Goal: Information Seeking & Learning: Learn about a topic

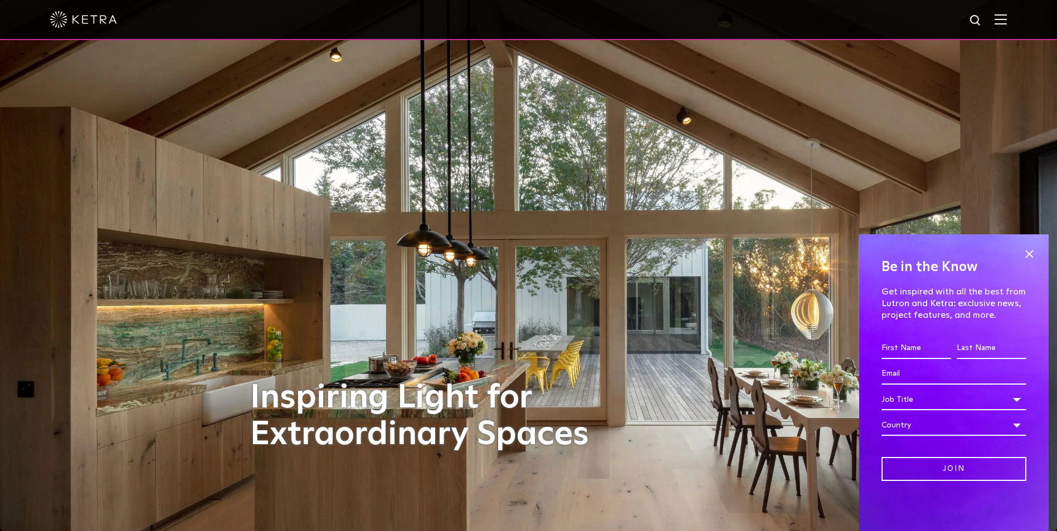
drag, startPoint x: 1026, startPoint y: 250, endPoint x: 1019, endPoint y: 254, distance: 8.2
click at [1026, 250] on span at bounding box center [1028, 254] width 17 height 17
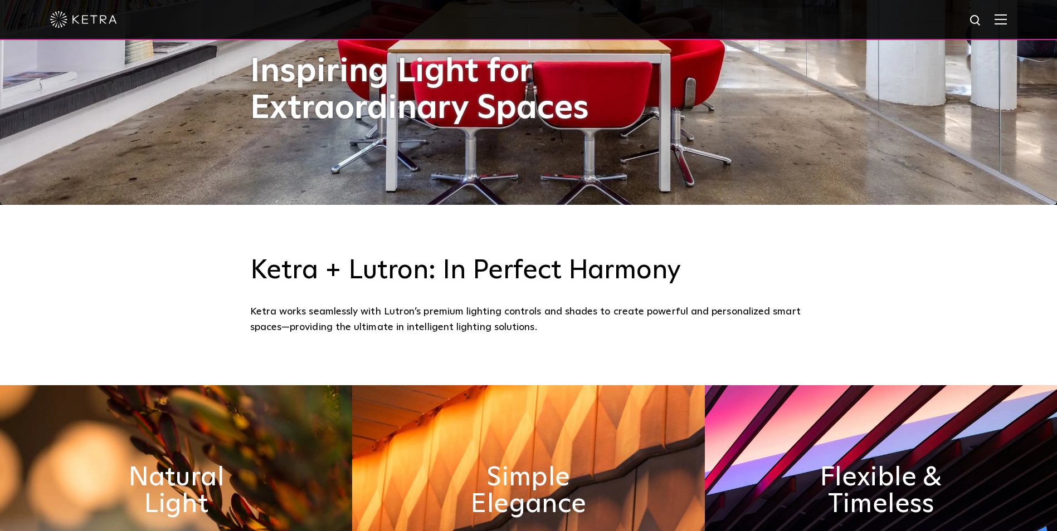
scroll to position [501, 0]
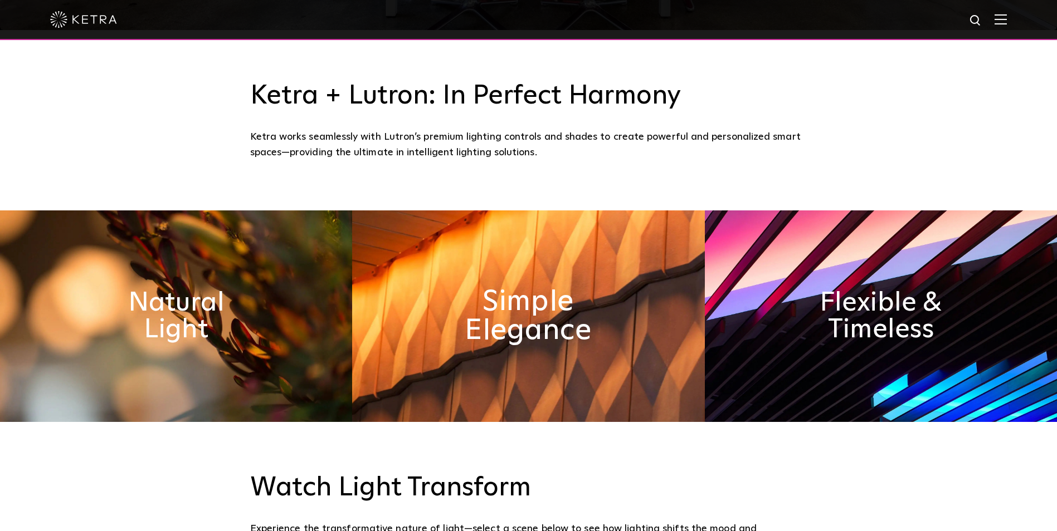
drag, startPoint x: 250, startPoint y: 381, endPoint x: 485, endPoint y: 341, distance: 238.9
drag, startPoint x: 485, startPoint y: 341, endPoint x: 185, endPoint y: 281, distance: 305.7
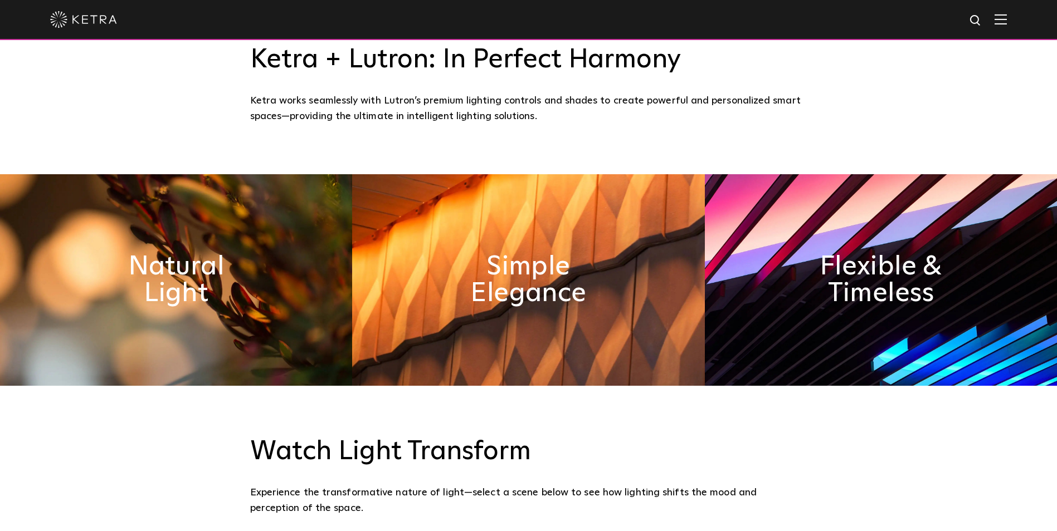
scroll to position [557, 0]
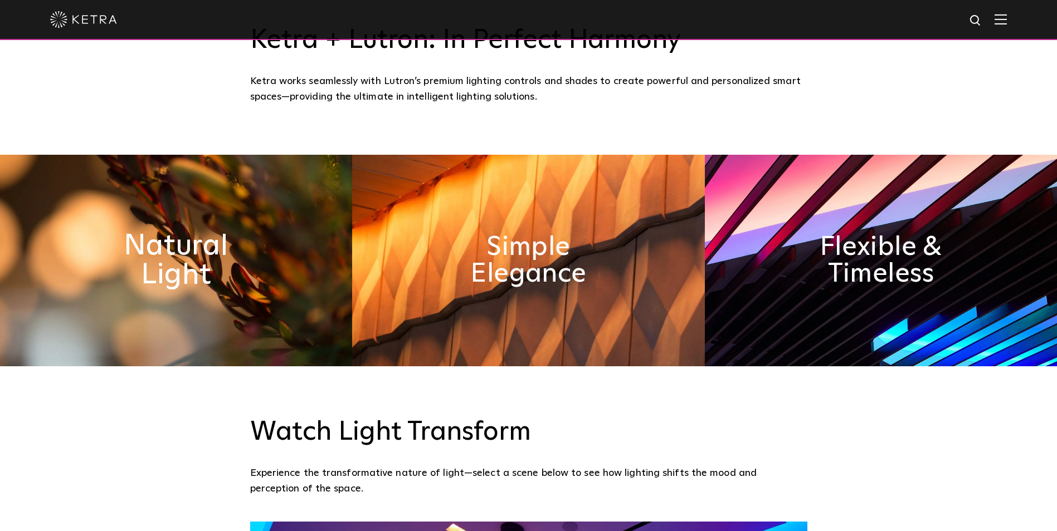
click at [195, 270] on h2 "Natural Light" at bounding box center [176, 261] width 182 height 58
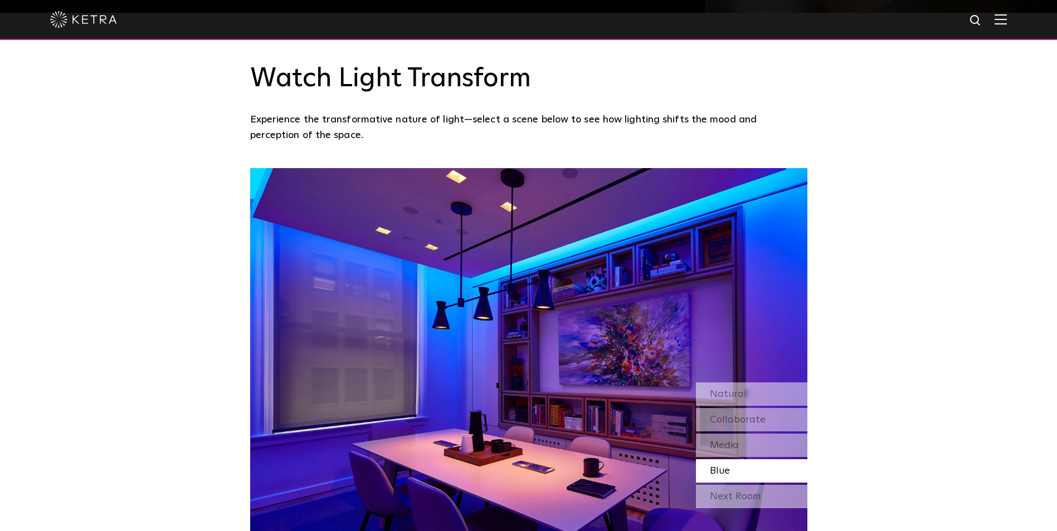
scroll to position [891, 0]
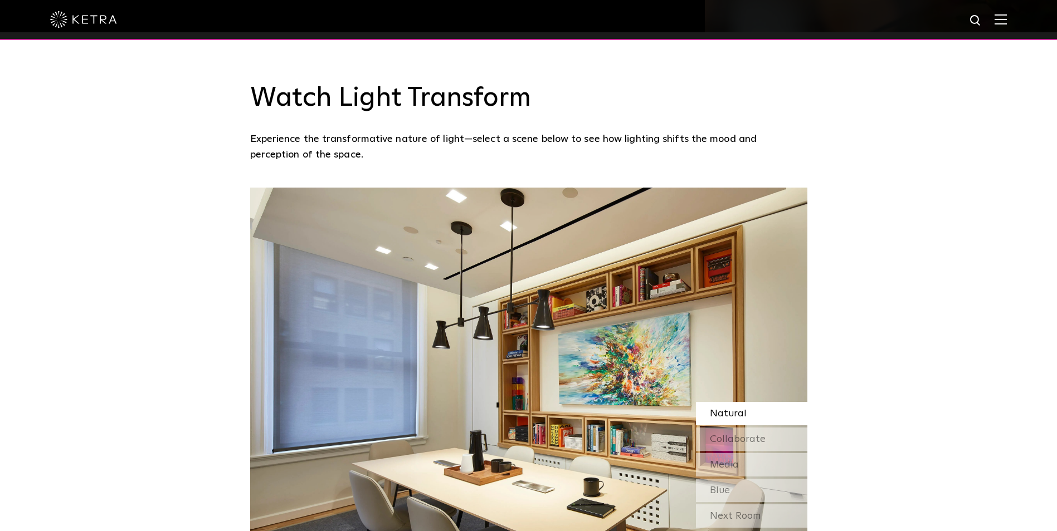
click at [736, 414] on span "Natural" at bounding box center [728, 414] width 37 height 10
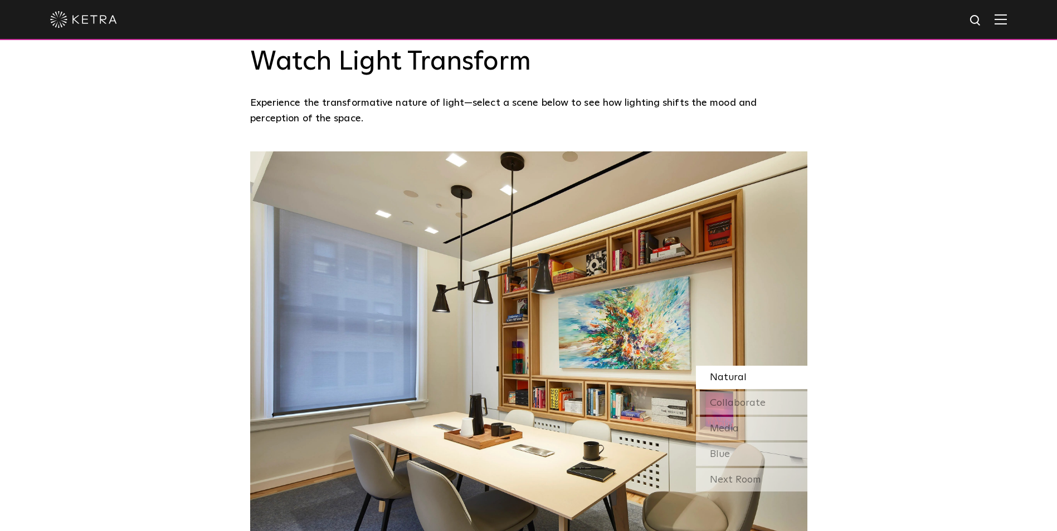
scroll to position [947, 0]
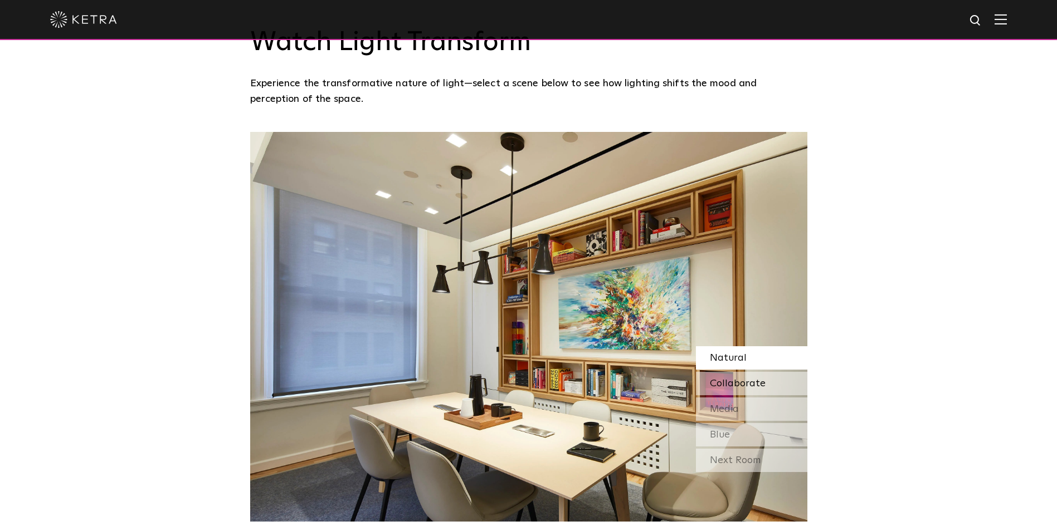
click at [727, 384] on span "Collaborate" at bounding box center [738, 384] width 56 height 10
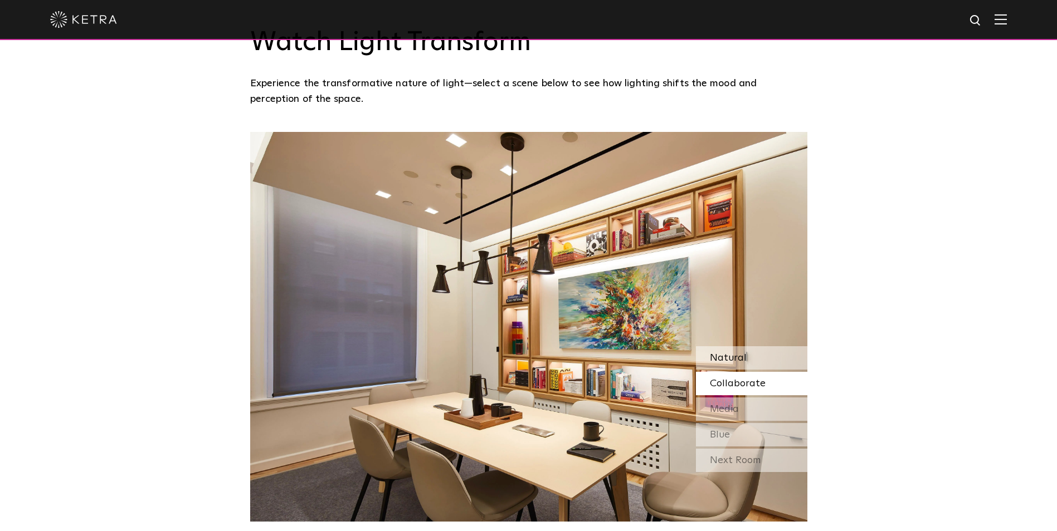
click at [721, 361] on span "Natural" at bounding box center [728, 358] width 37 height 10
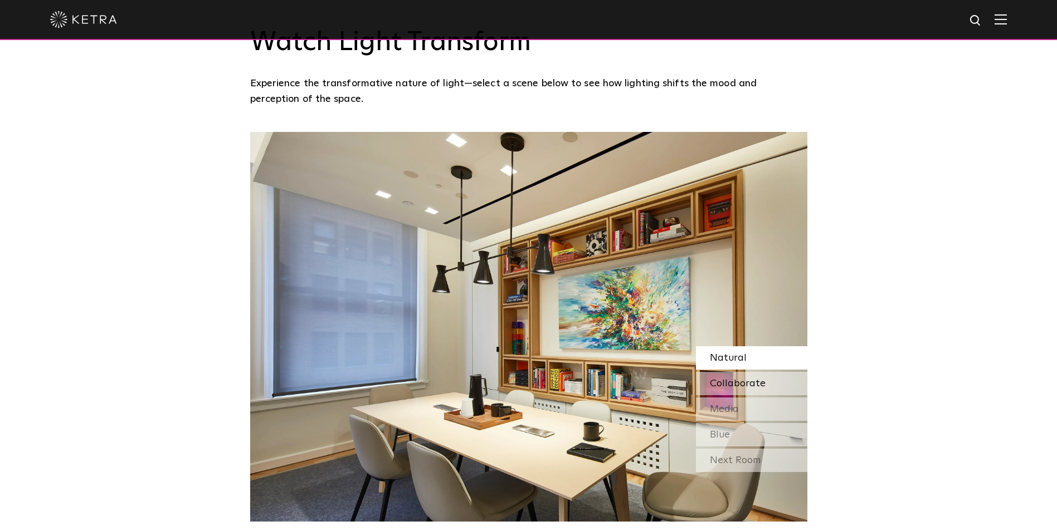
click at [723, 385] on span "Collaborate" at bounding box center [738, 384] width 56 height 10
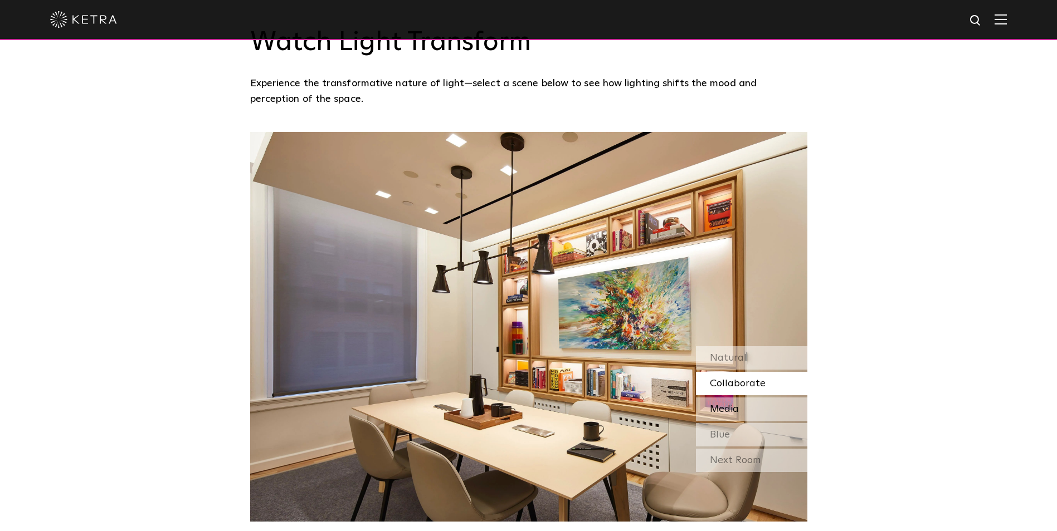
click at [732, 409] on span "Media" at bounding box center [724, 409] width 29 height 10
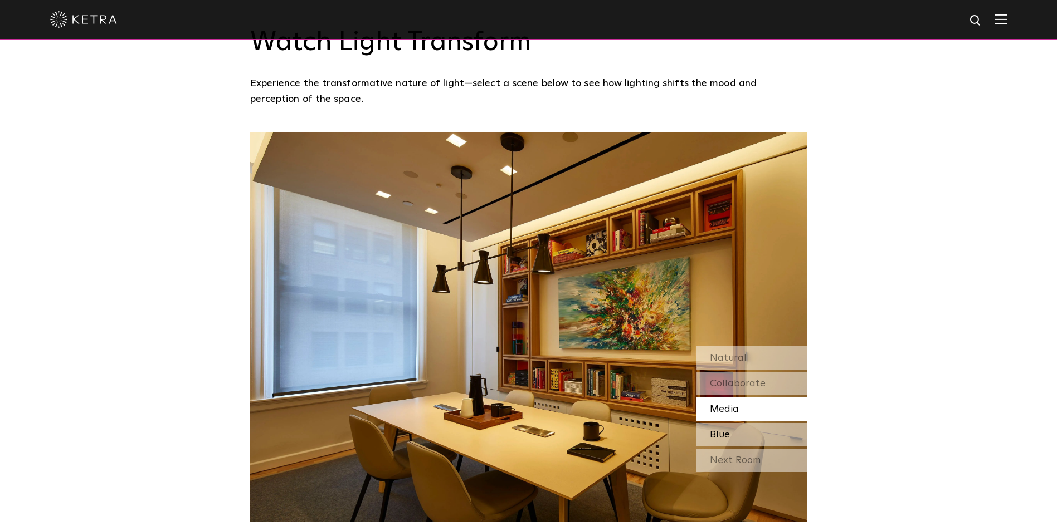
click at [726, 432] on span "Blue" at bounding box center [720, 435] width 20 height 10
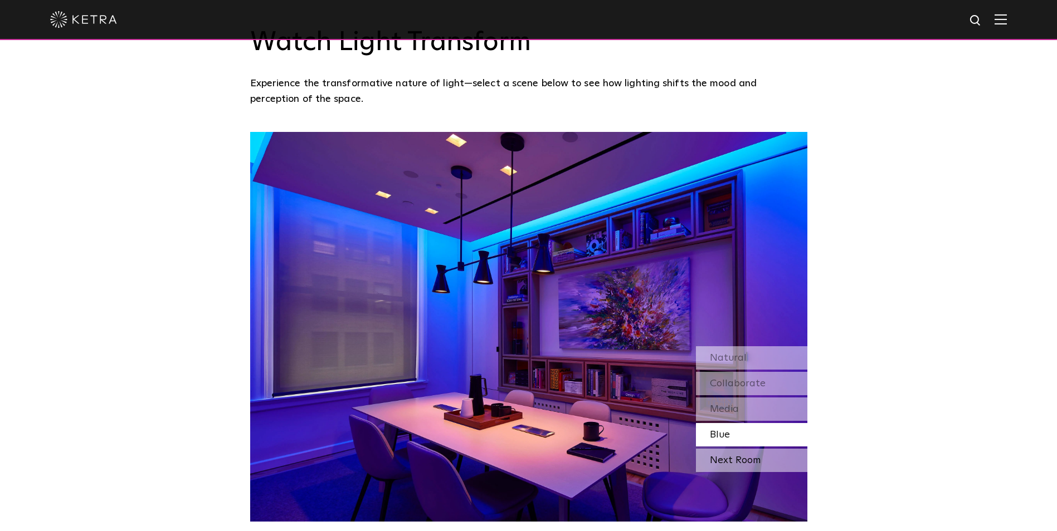
click at [725, 456] on div "Next Room" at bounding box center [751, 460] width 111 height 23
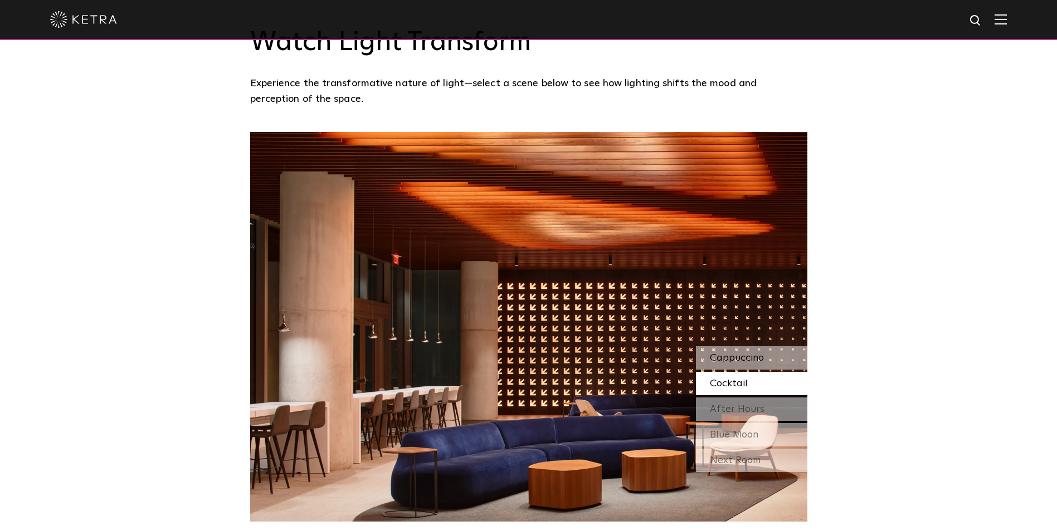
click at [738, 359] on span "Cappuccino" at bounding box center [737, 358] width 54 height 10
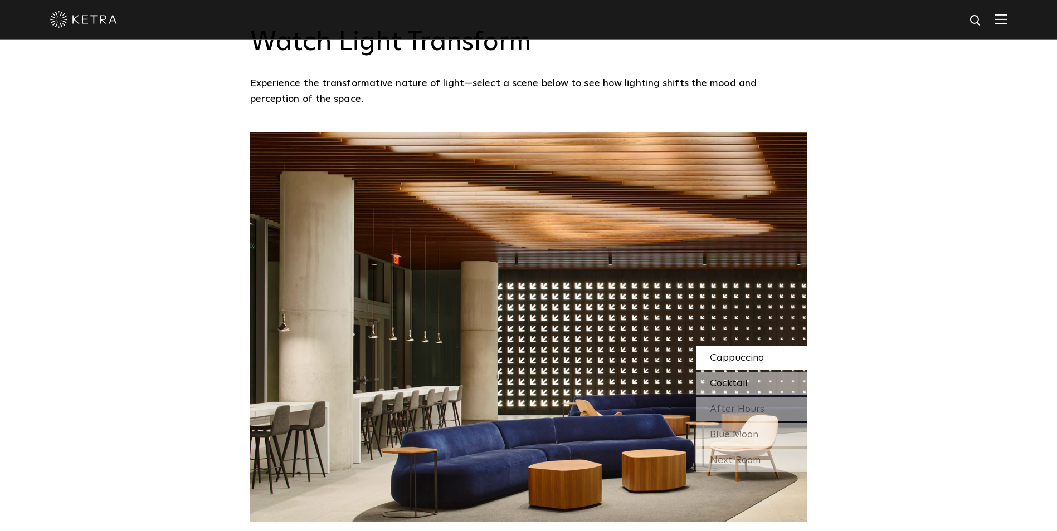
click at [737, 383] on span "Cocktail" at bounding box center [729, 384] width 38 height 10
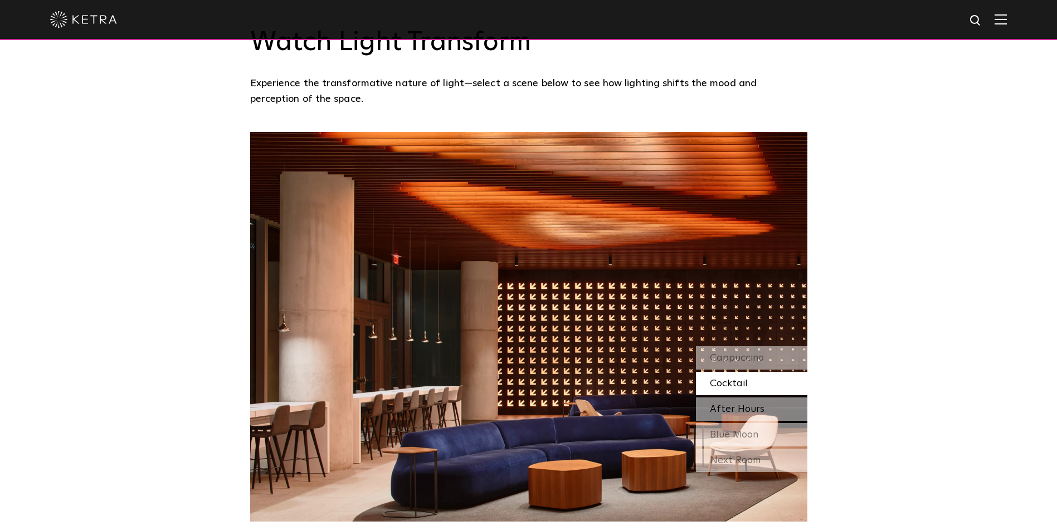
click at [736, 409] on span "After Hours" at bounding box center [737, 409] width 55 height 10
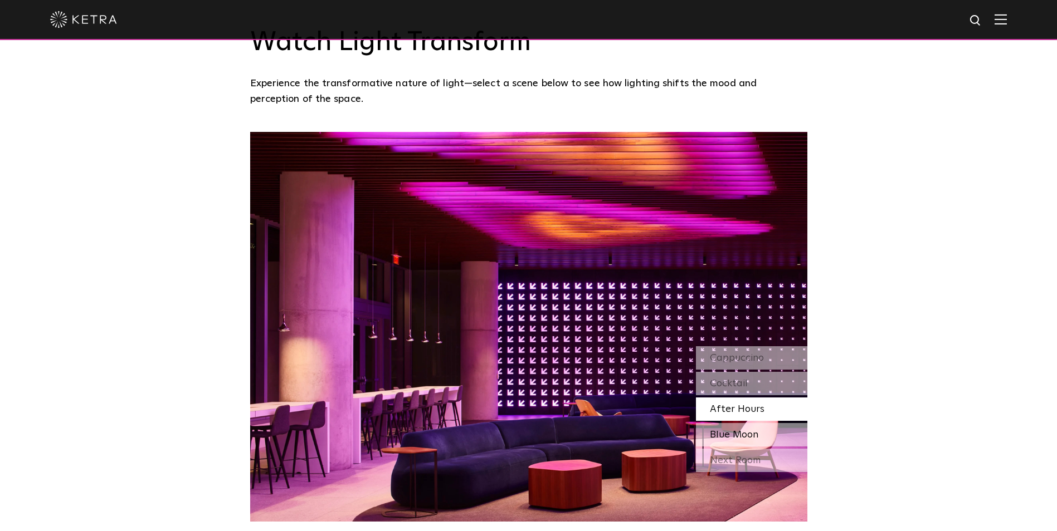
click at [743, 433] on span "Blue Moon" at bounding box center [734, 435] width 48 height 10
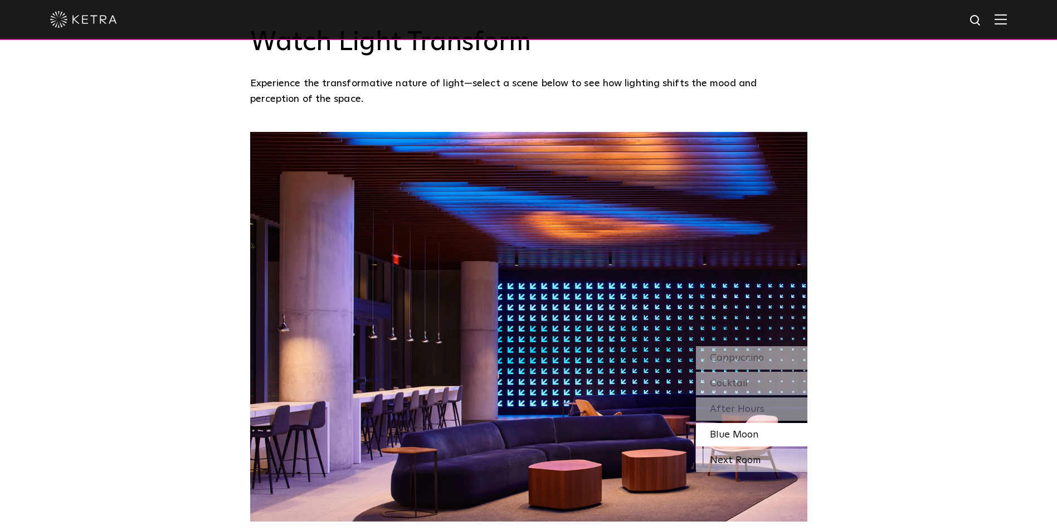
click at [743, 458] on div "Next Room" at bounding box center [751, 460] width 111 height 23
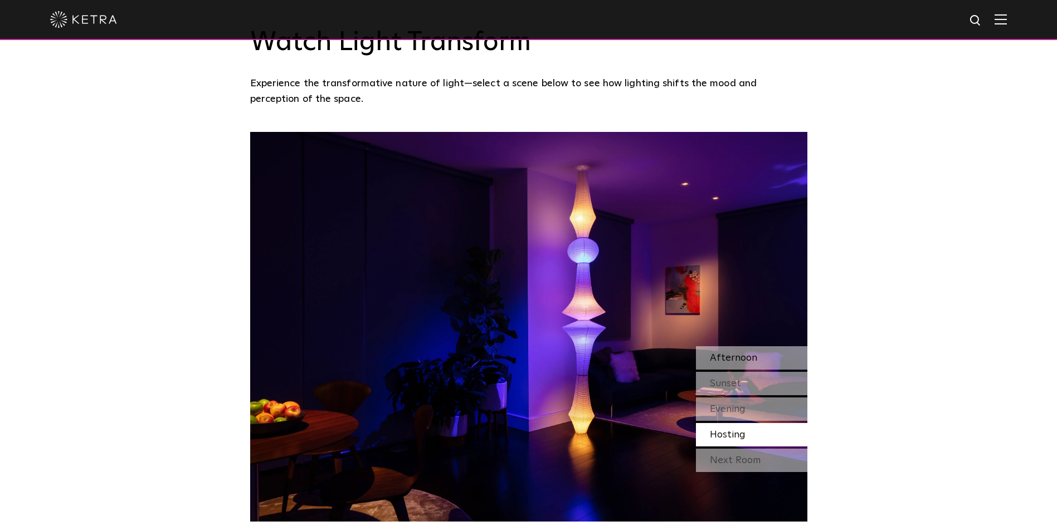
click at [743, 361] on span "Afternoon" at bounding box center [733, 358] width 47 height 10
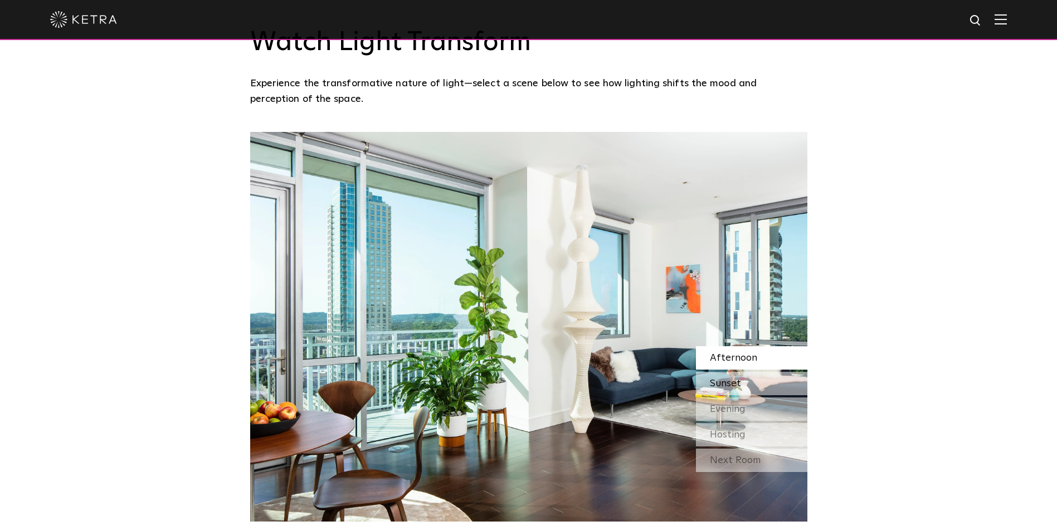
click at [744, 380] on div "Sunset" at bounding box center [751, 383] width 111 height 23
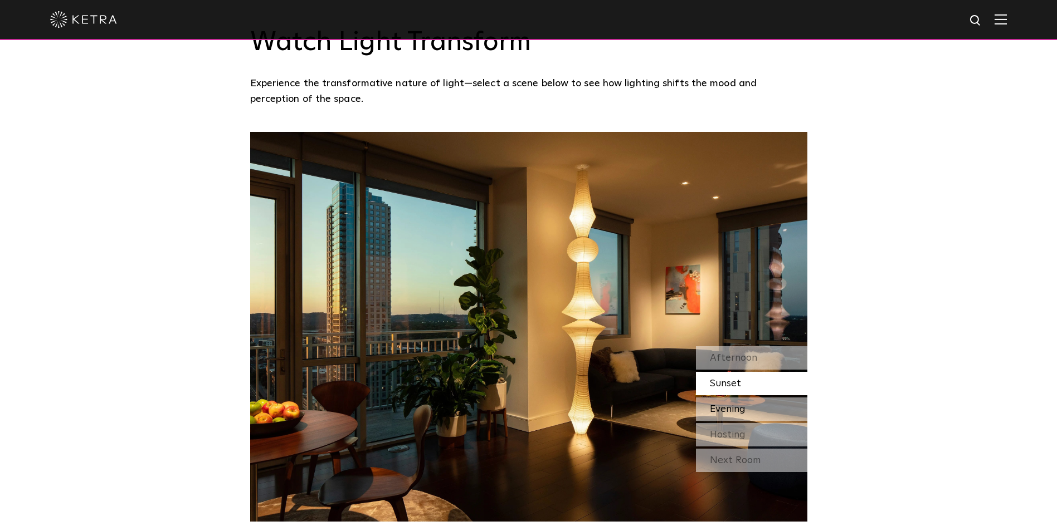
click at [743, 409] on span "Evening" at bounding box center [728, 409] width 36 height 10
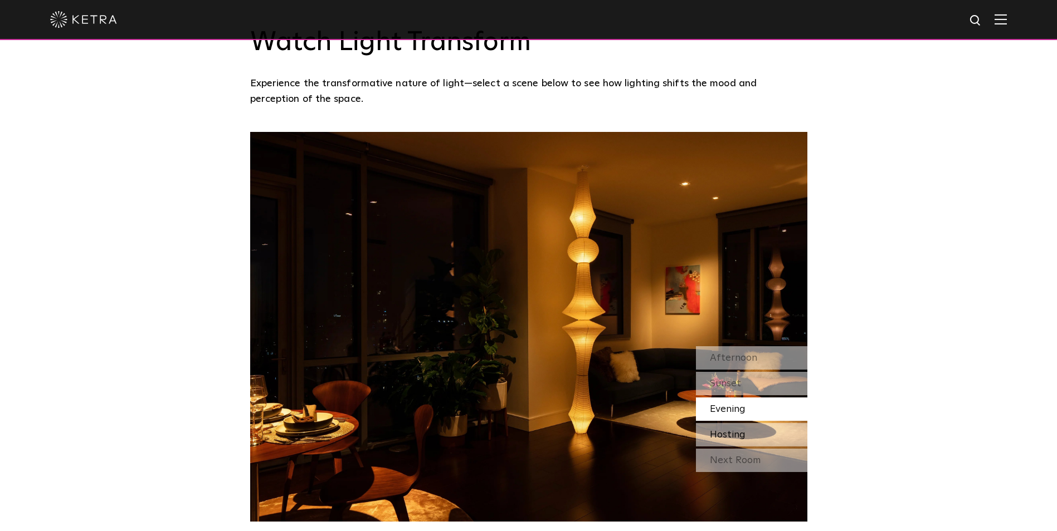
click at [742, 430] on span "Hosting" at bounding box center [728, 435] width 36 height 10
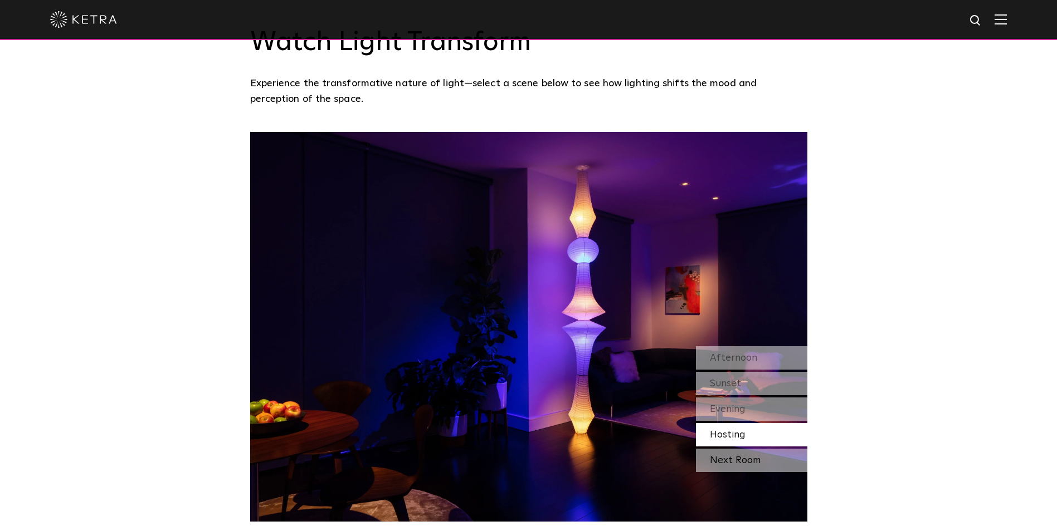
click at [754, 461] on div "Next Room" at bounding box center [751, 460] width 111 height 23
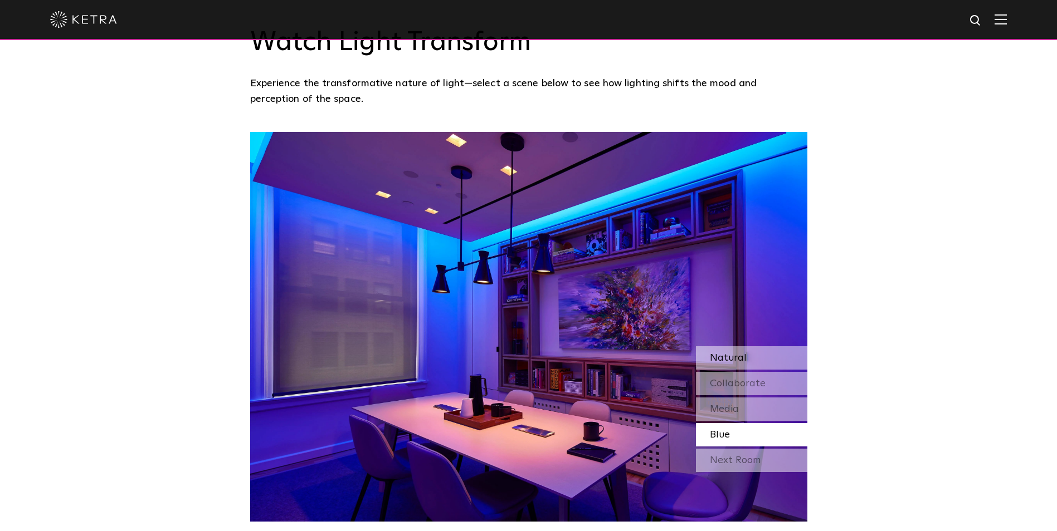
click at [732, 355] on span "Natural" at bounding box center [728, 358] width 37 height 10
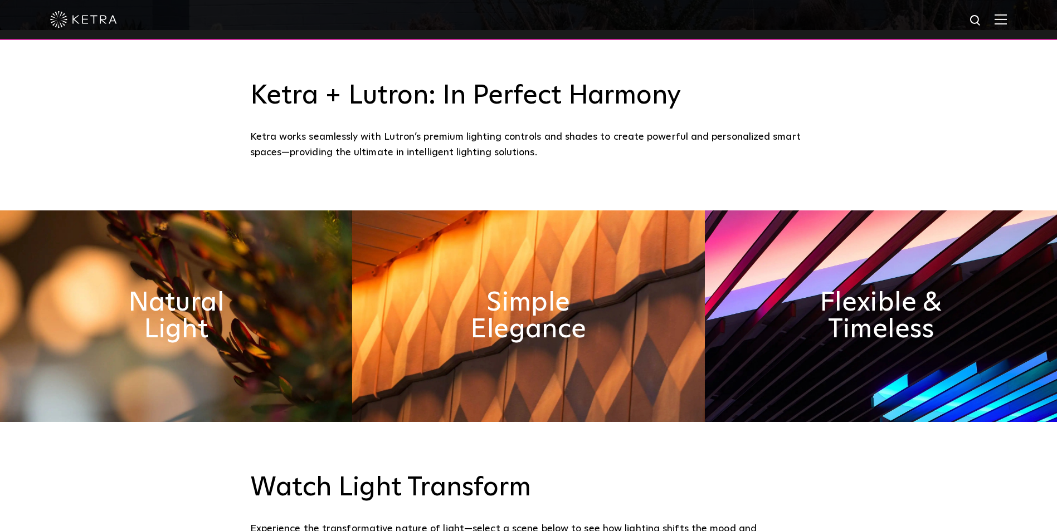
scroll to position [279, 0]
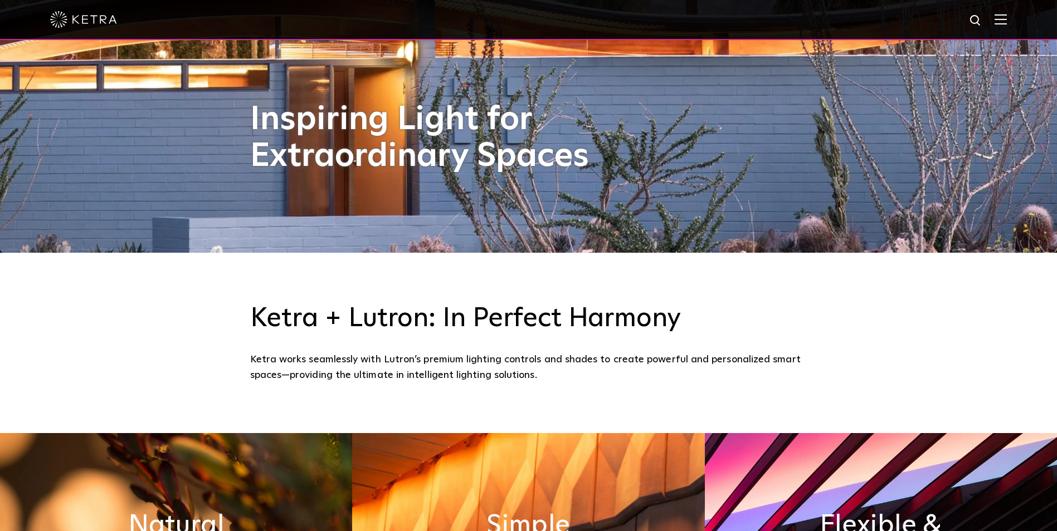
click at [56, 21] on img at bounding box center [83, 19] width 67 height 17
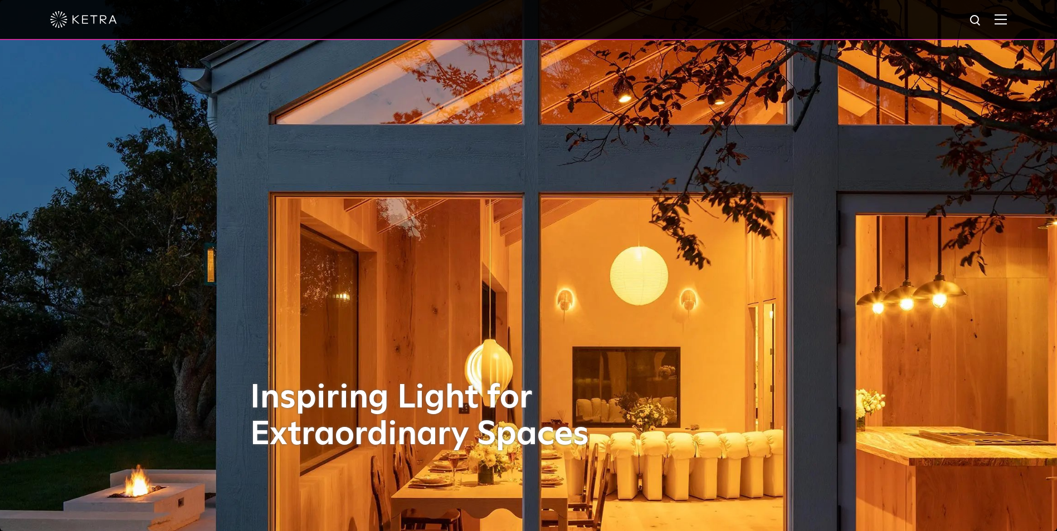
click at [999, 23] on div at bounding box center [528, 19] width 956 height 39
click at [1007, 21] on img at bounding box center [1000, 19] width 12 height 11
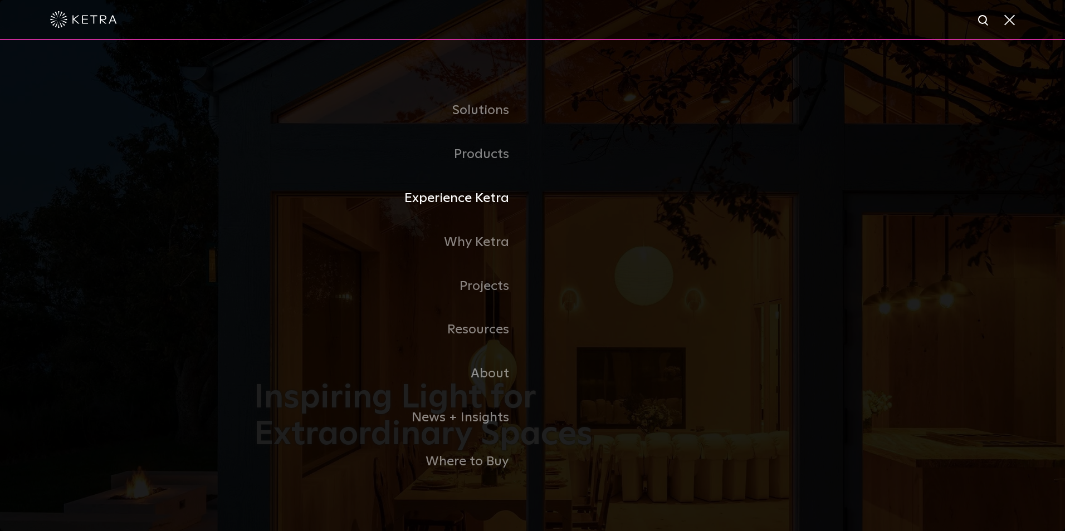
click at [484, 199] on link "Experience Ketra" at bounding box center [393, 199] width 279 height 44
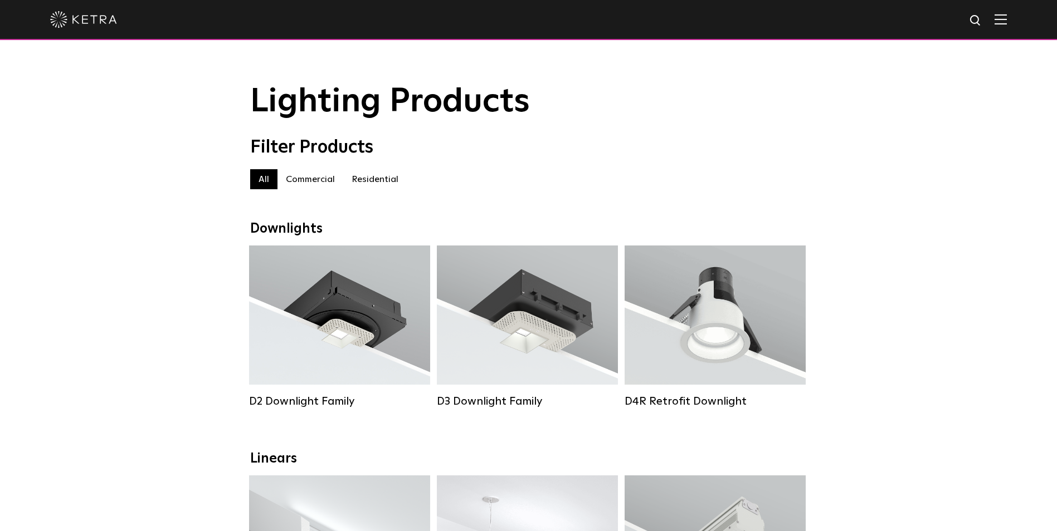
scroll to position [56, 0]
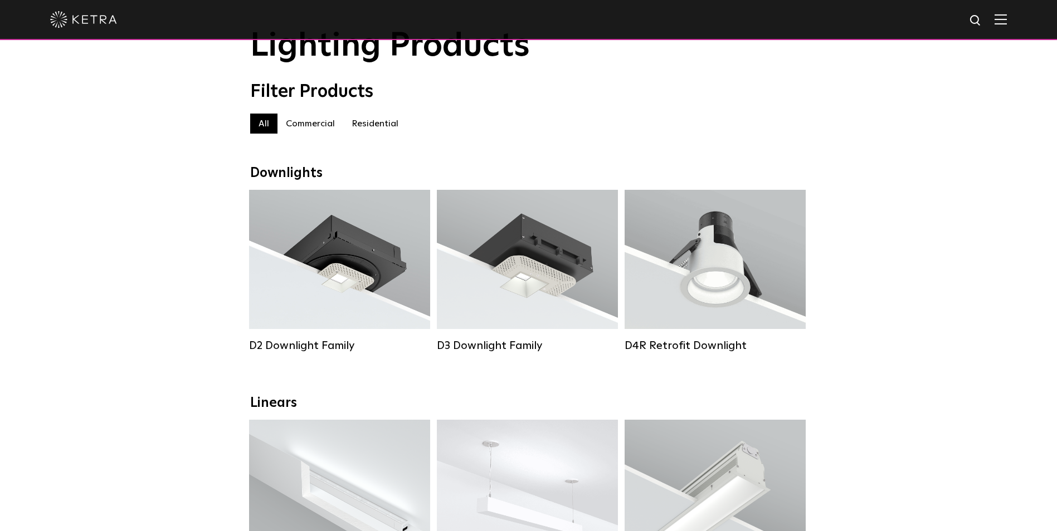
click at [302, 129] on label "Commercial" at bounding box center [310, 124] width 66 height 20
click at [324, 126] on label "Commercial" at bounding box center [310, 124] width 66 height 20
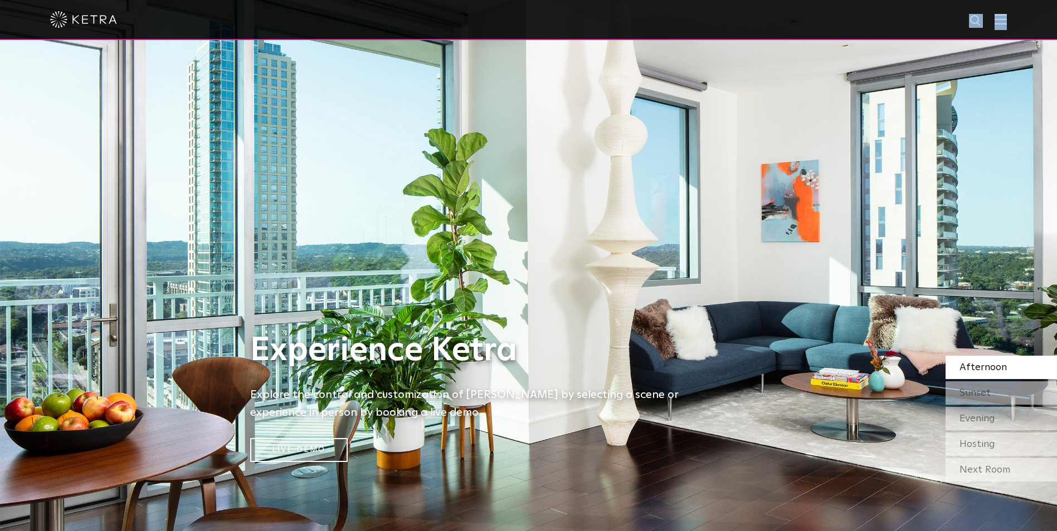
click at [1011, 22] on div at bounding box center [528, 20] width 1057 height 40
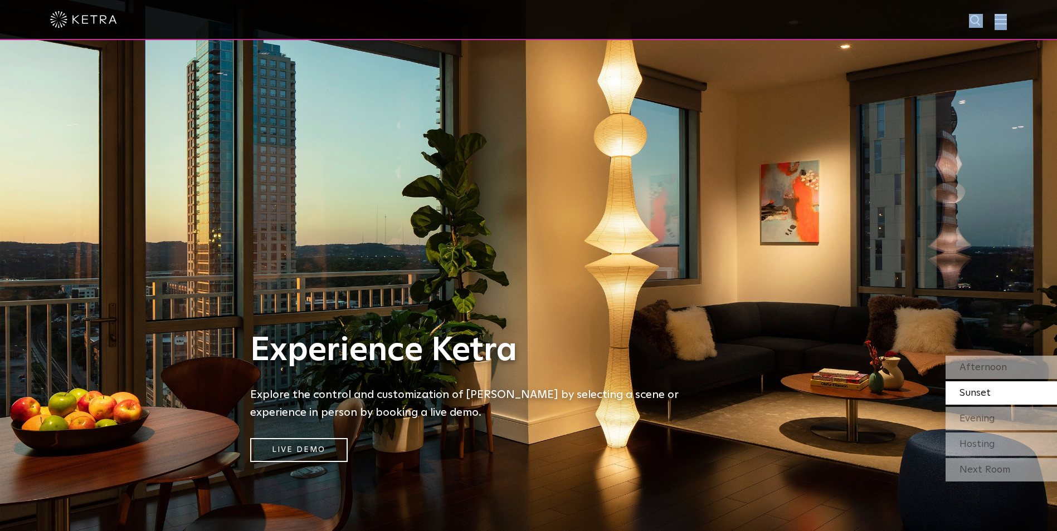
click at [1001, 18] on div at bounding box center [528, 19] width 956 height 39
click at [1015, 24] on div at bounding box center [528, 20] width 1057 height 40
click at [1007, 21] on img at bounding box center [1000, 19] width 12 height 11
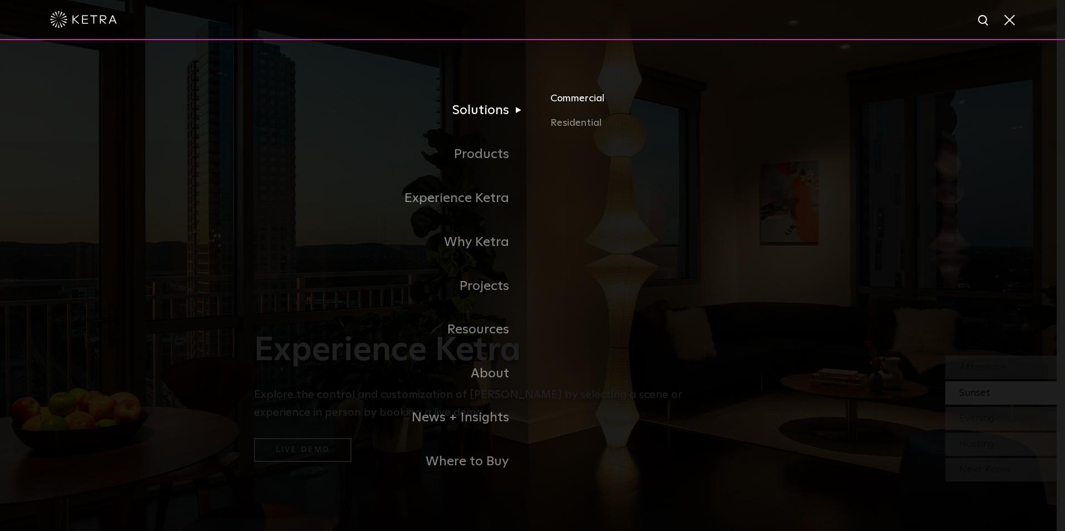
click at [567, 103] on link "Commercial" at bounding box center [680, 103] width 261 height 25
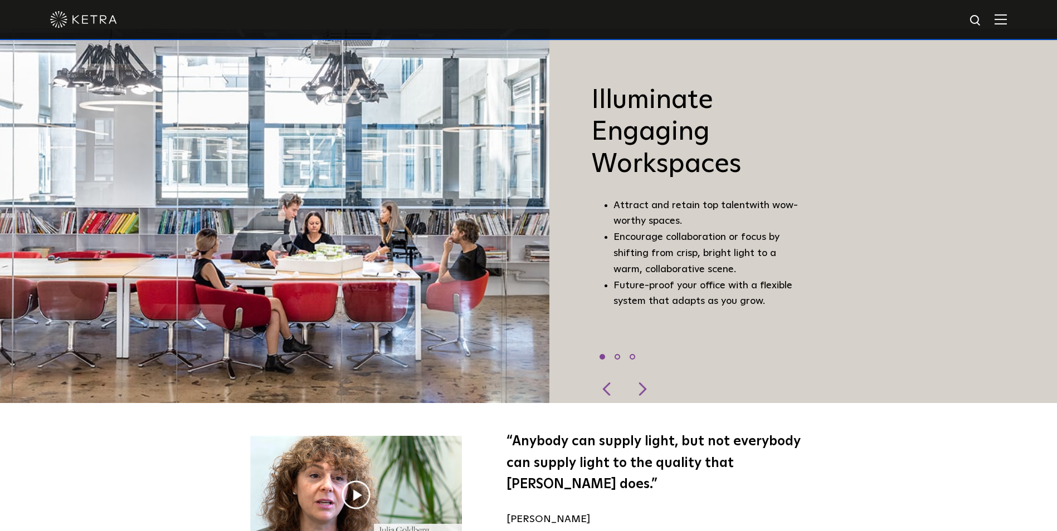
scroll to position [947, 0]
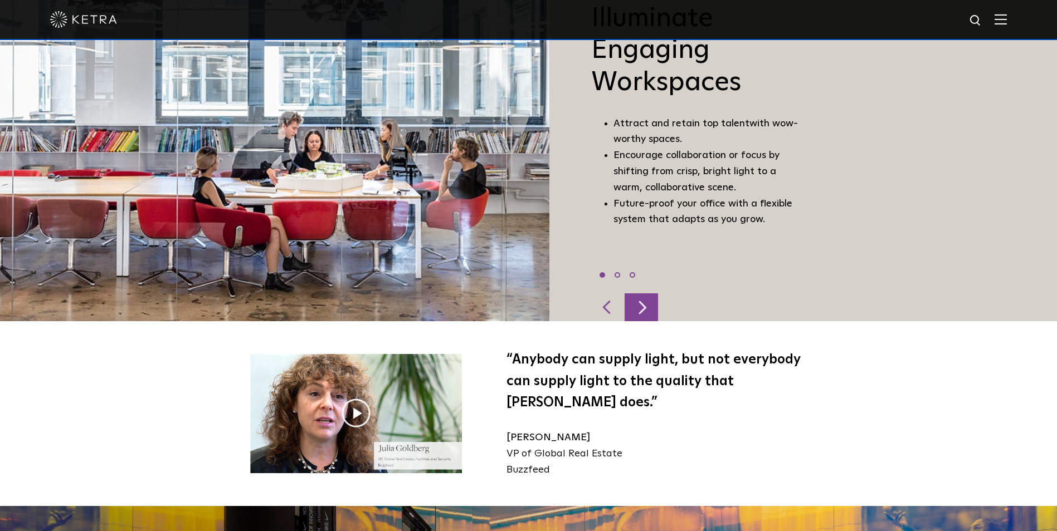
click at [645, 299] on div at bounding box center [640, 308] width 33 height 28
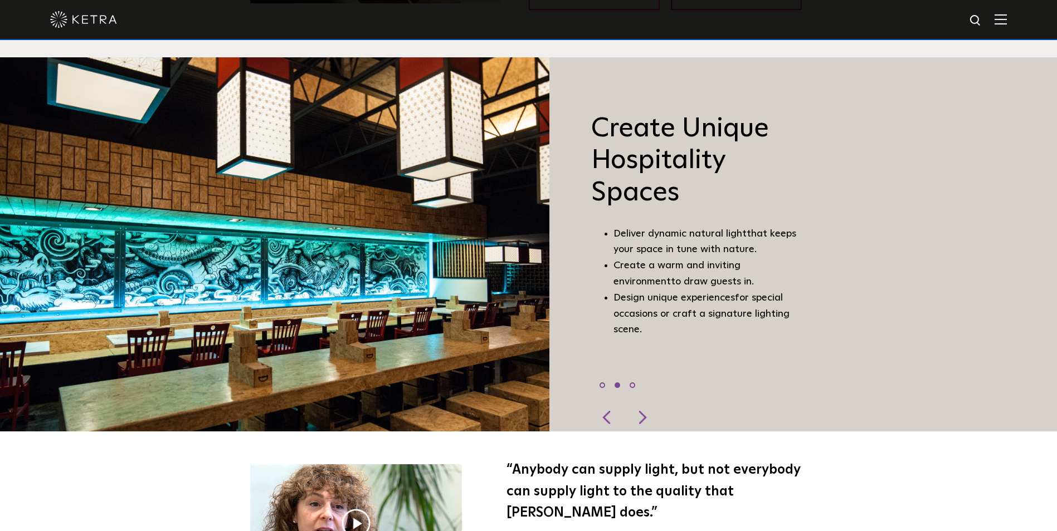
scroll to position [836, 0]
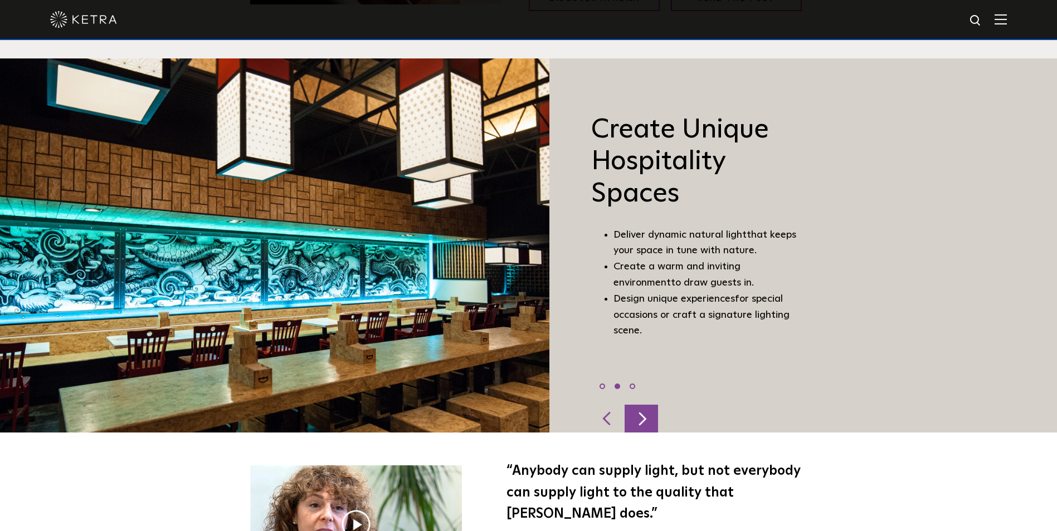
click at [637, 418] on div at bounding box center [640, 419] width 33 height 28
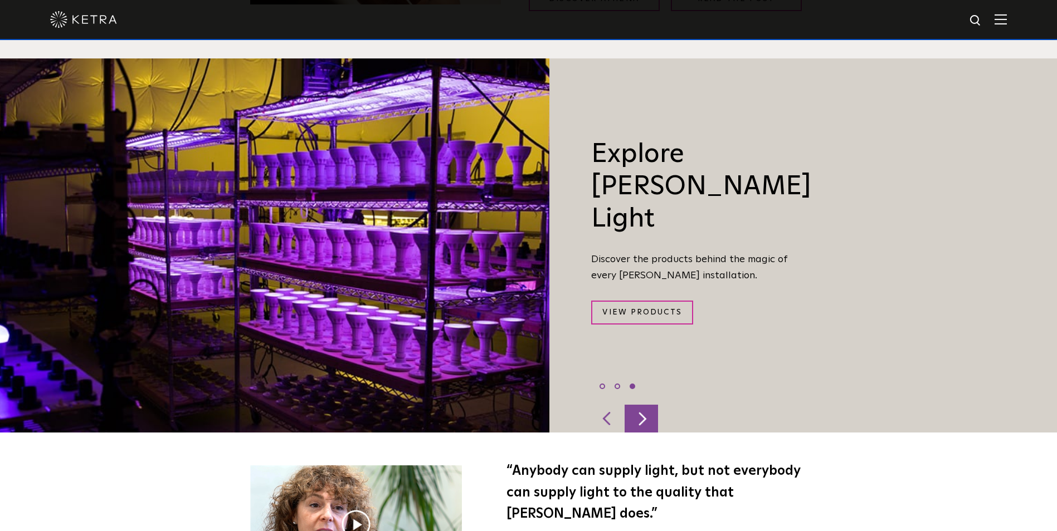
click at [637, 418] on div at bounding box center [640, 419] width 33 height 28
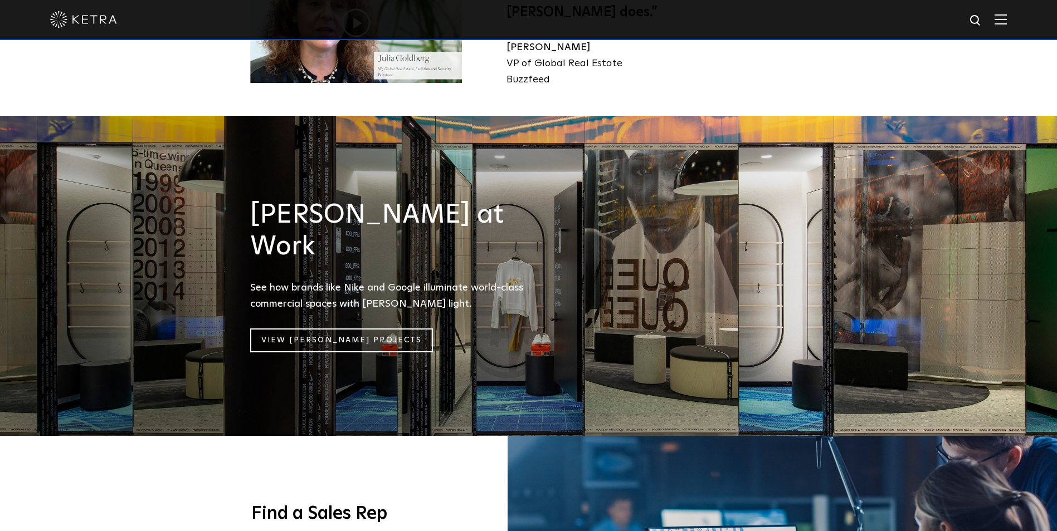
scroll to position [1337, 0]
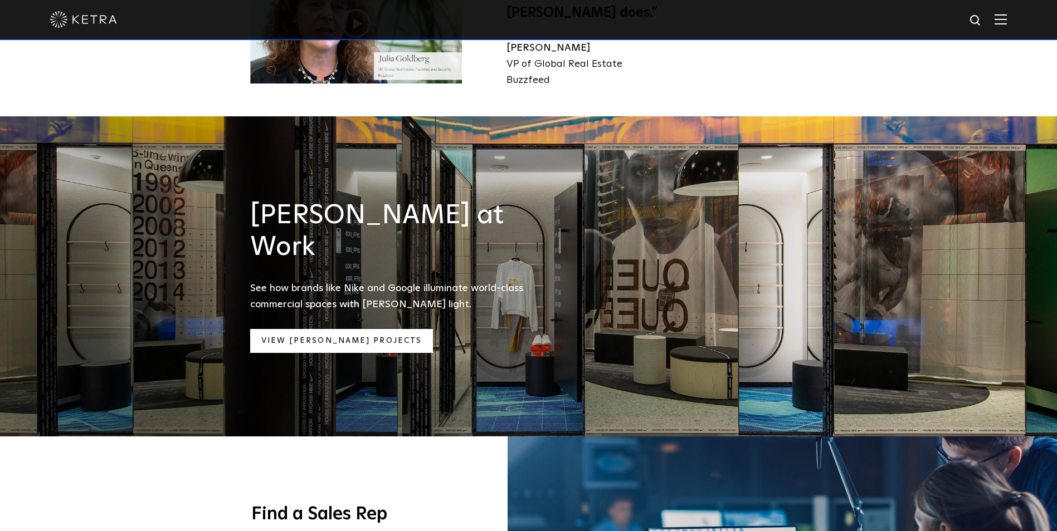
click at [348, 329] on link "View [PERSON_NAME] Projects" at bounding box center [341, 341] width 183 height 24
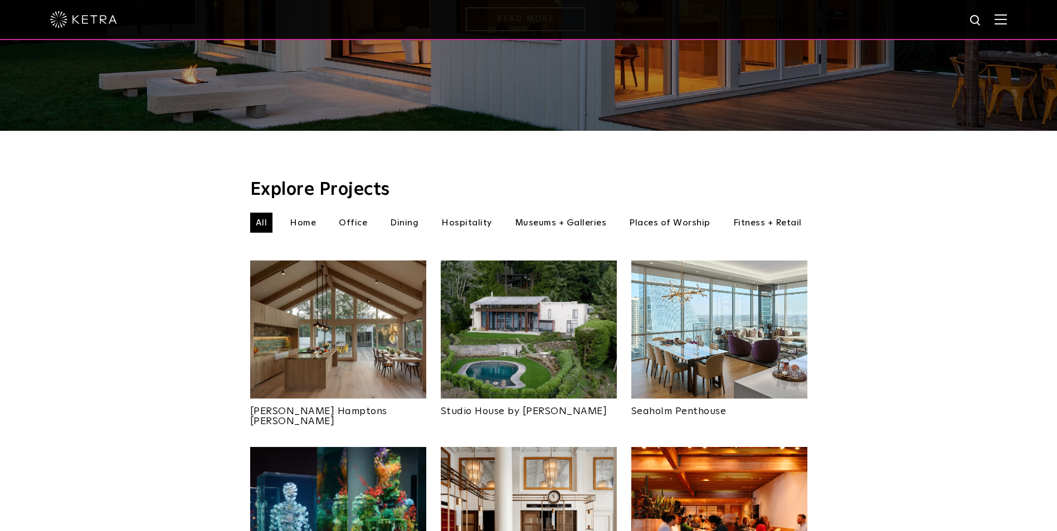
scroll to position [279, 0]
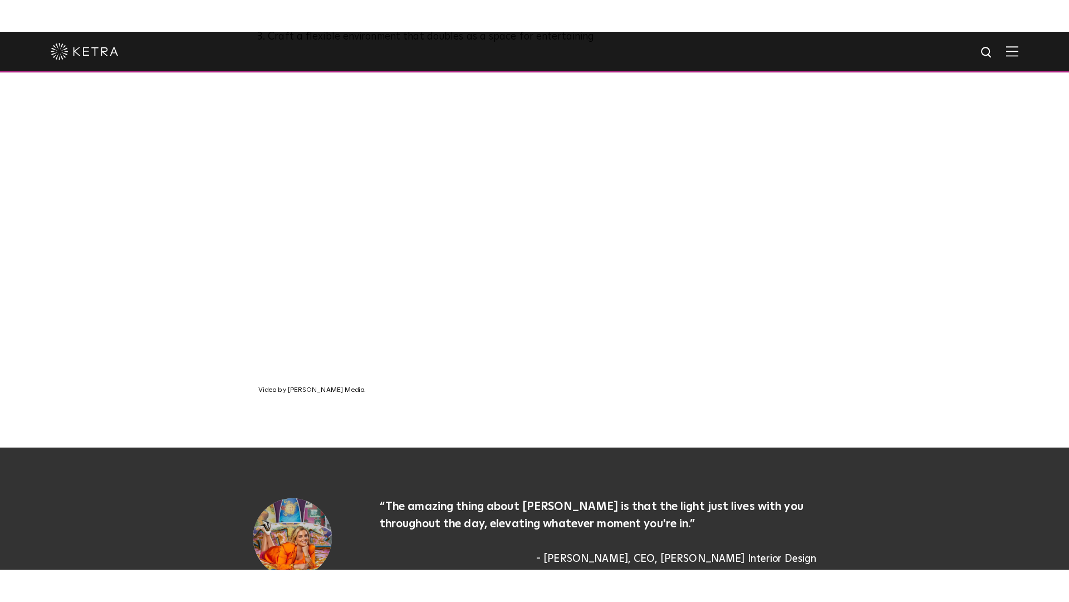
scroll to position [780, 0]
